Goal: Feedback & Contribution: Submit feedback/report problem

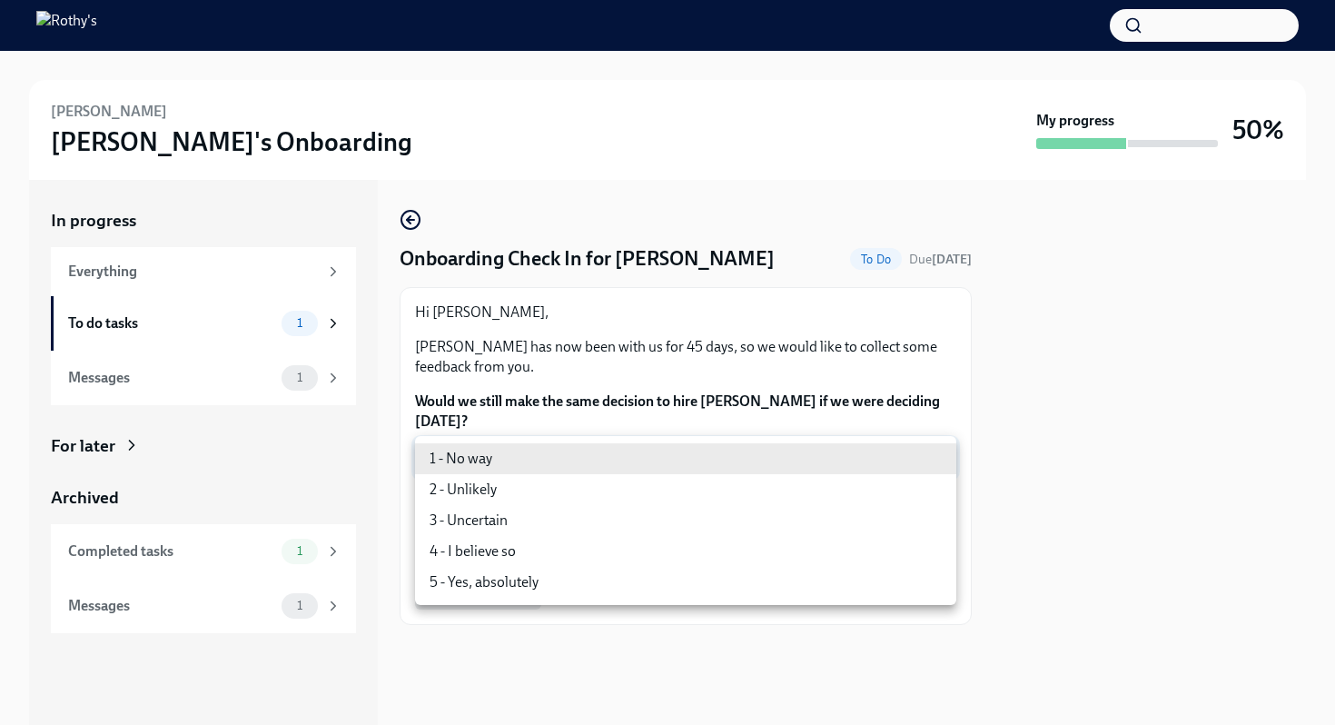
click at [936, 461] on body "[PERSON_NAME] [PERSON_NAME]'s Onboarding My progress 50% In progress Everything…" at bounding box center [667, 362] width 1335 height 725
click at [479, 581] on li "5 - Yes, absolutely" at bounding box center [685, 582] width 541 height 31
type input "ecD3jUuAv"
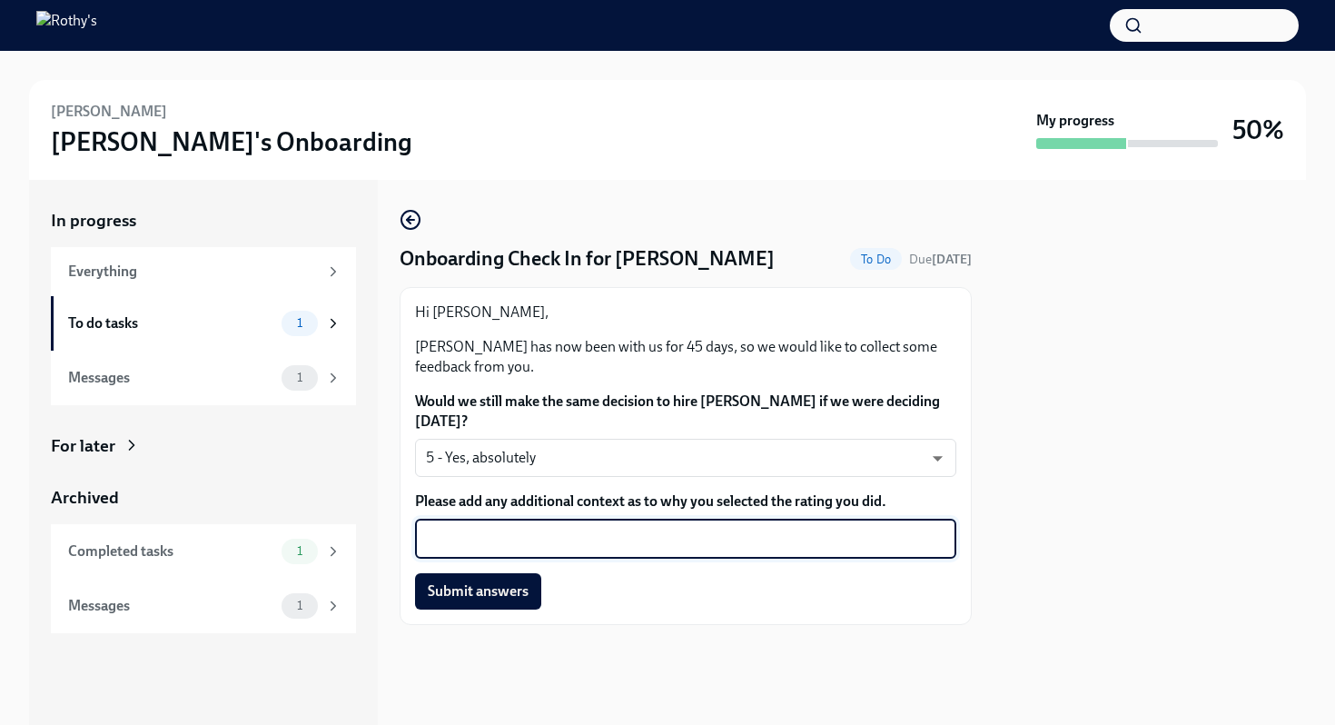
click at [511, 546] on textarea "Please add any additional context as to why you selected the rating you did." at bounding box center [685, 539] width 519 height 22
type textarea "She is doing well. Quick learner. Tries very hard."
click at [479, 588] on span "Submit answers" at bounding box center [478, 591] width 101 height 18
